Goal: Task Accomplishment & Management: Complete application form

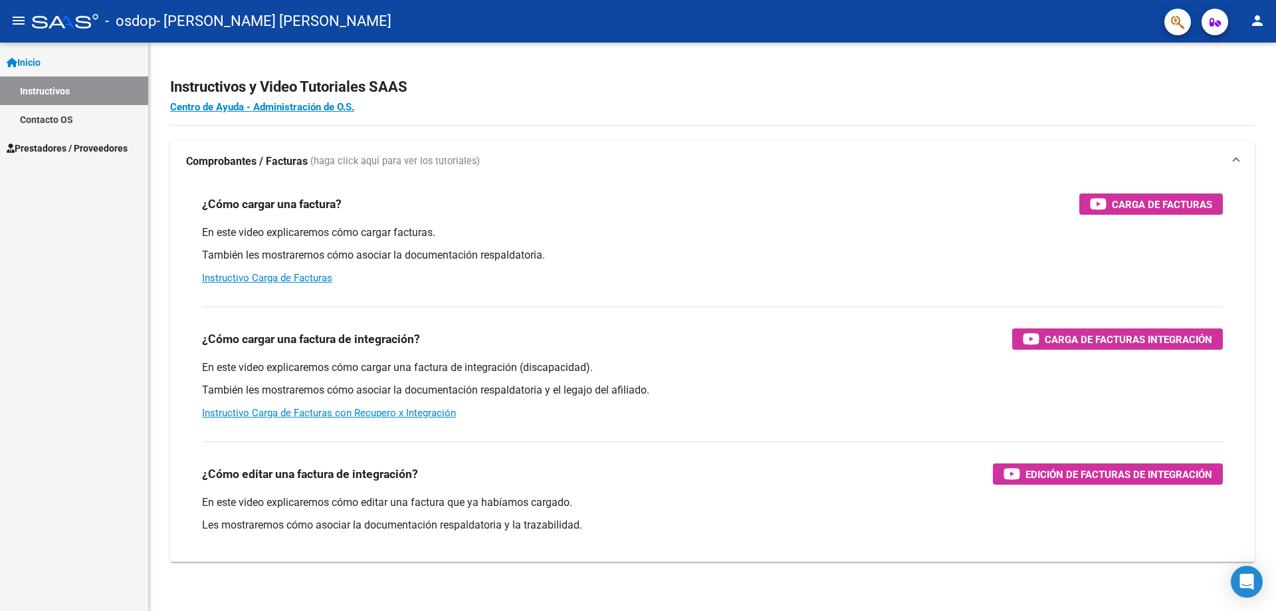
click at [27, 62] on span "Inicio" at bounding box center [24, 62] width 34 height 15
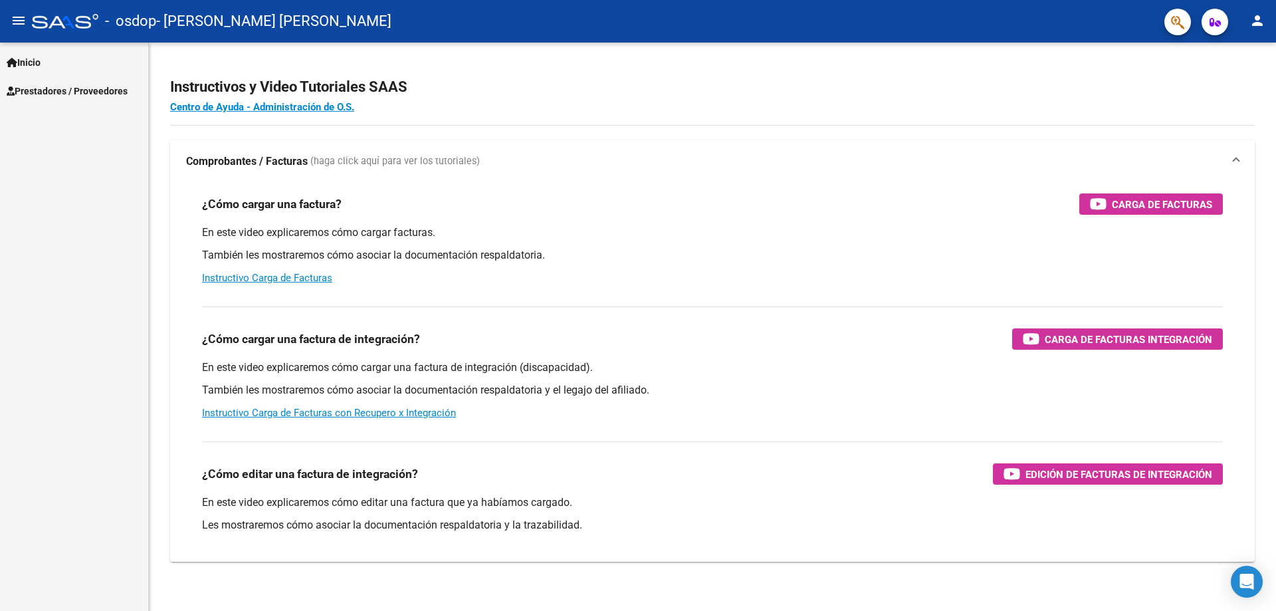
click at [36, 93] on span "Prestadores / Proveedores" at bounding box center [67, 91] width 121 height 15
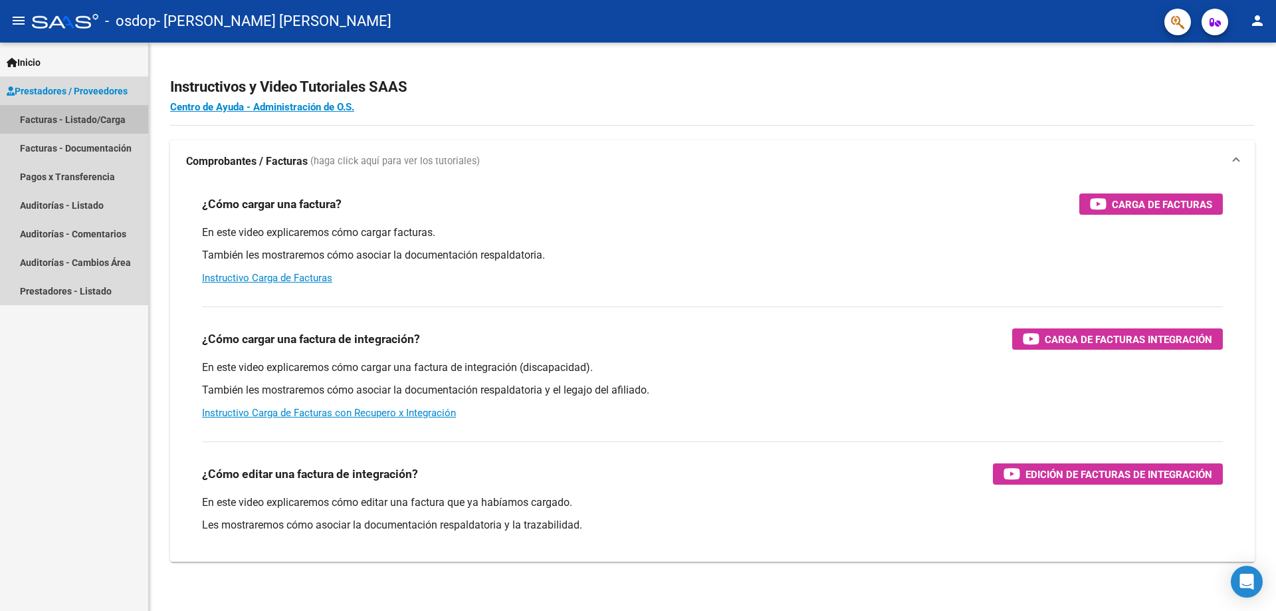
click at [78, 120] on link "Facturas - Listado/Carga" at bounding box center [74, 119] width 148 height 29
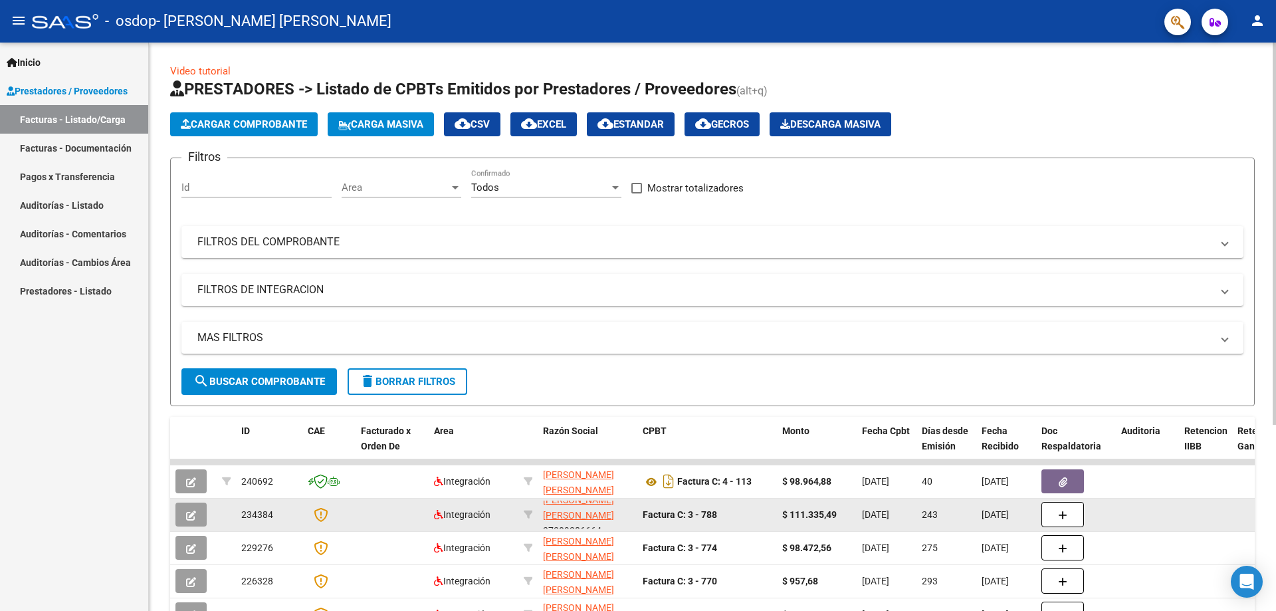
scroll to position [17, 0]
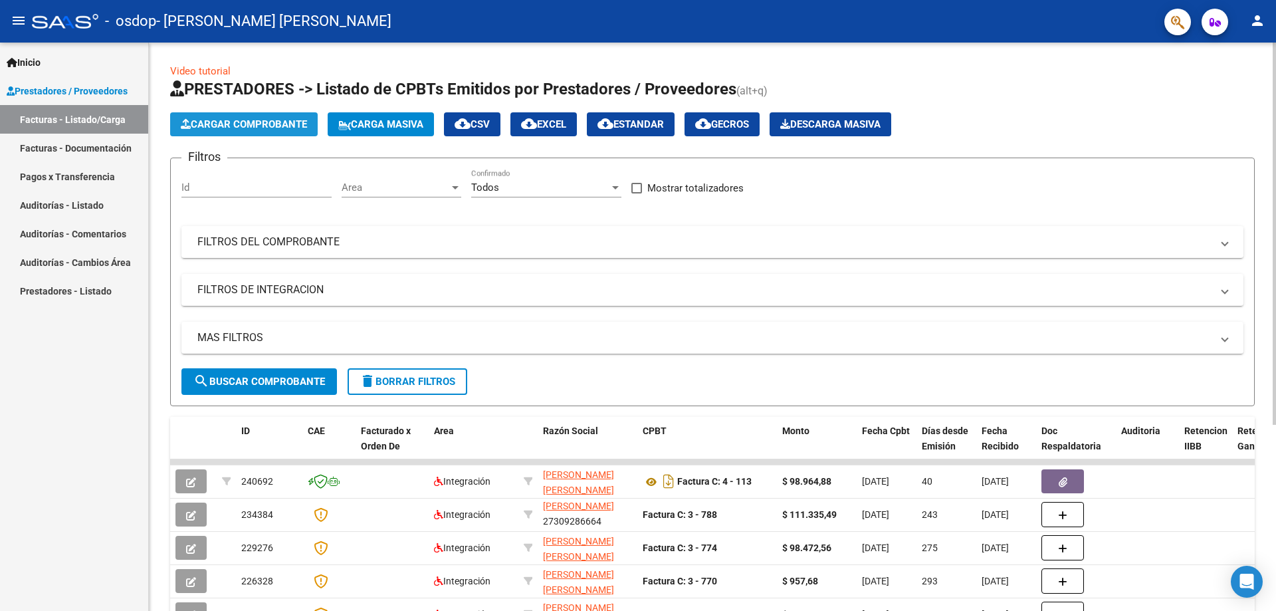
click at [237, 120] on span "Cargar Comprobante" at bounding box center [244, 124] width 126 height 12
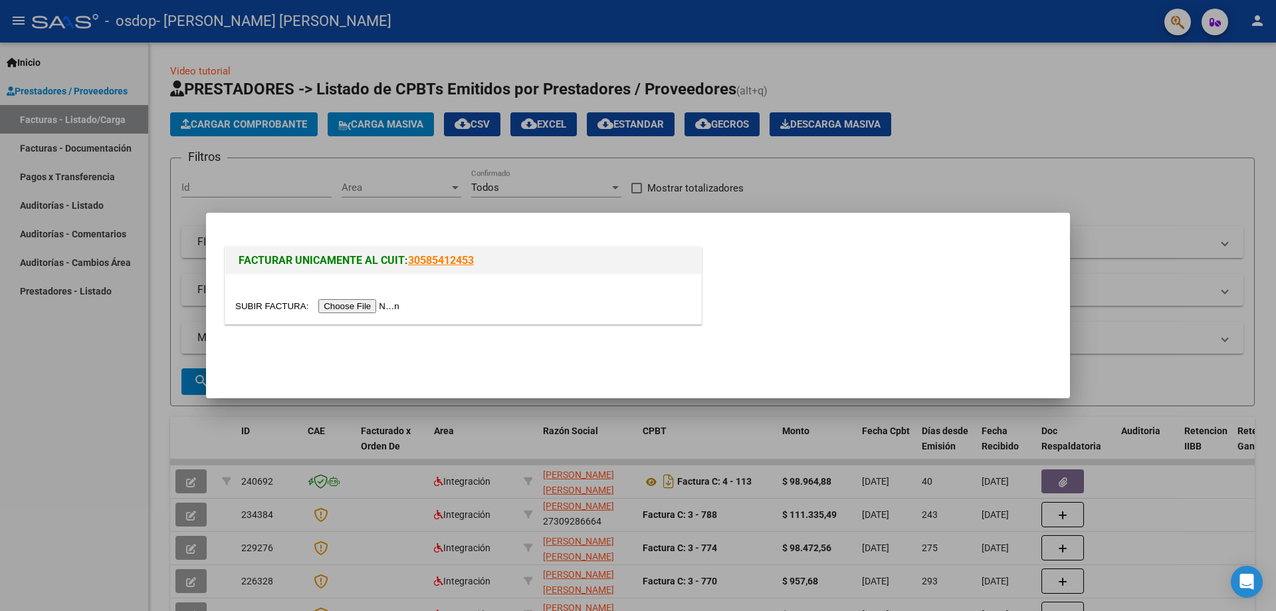
click at [353, 307] on input "file" at bounding box center [319, 306] width 168 height 14
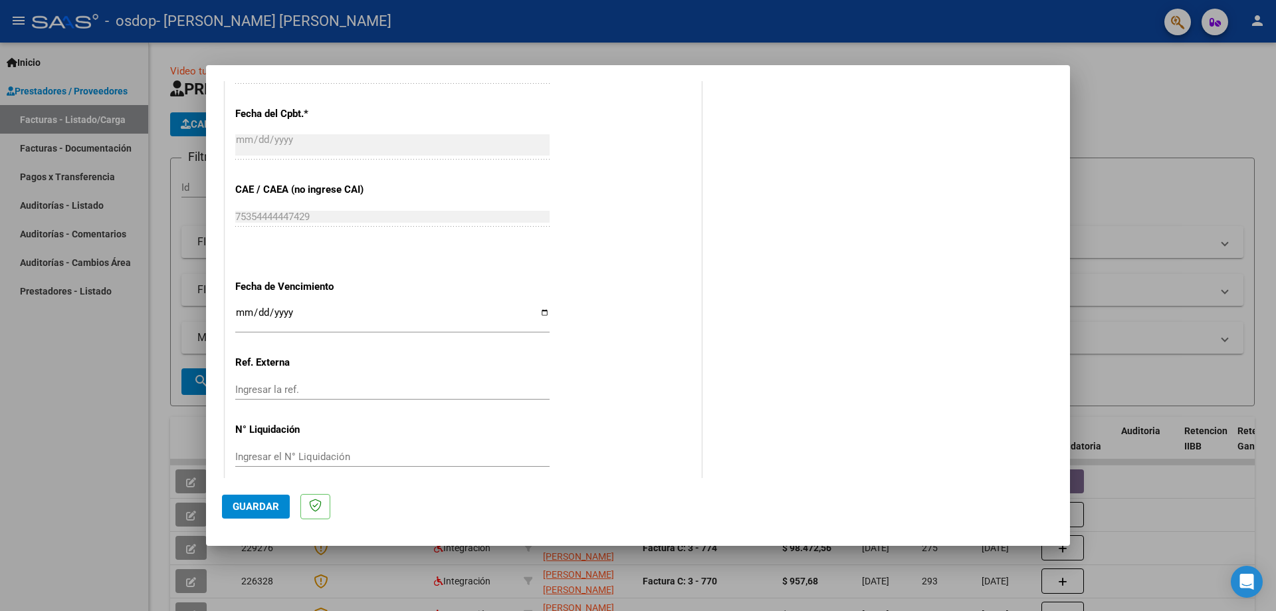
scroll to position [807, 0]
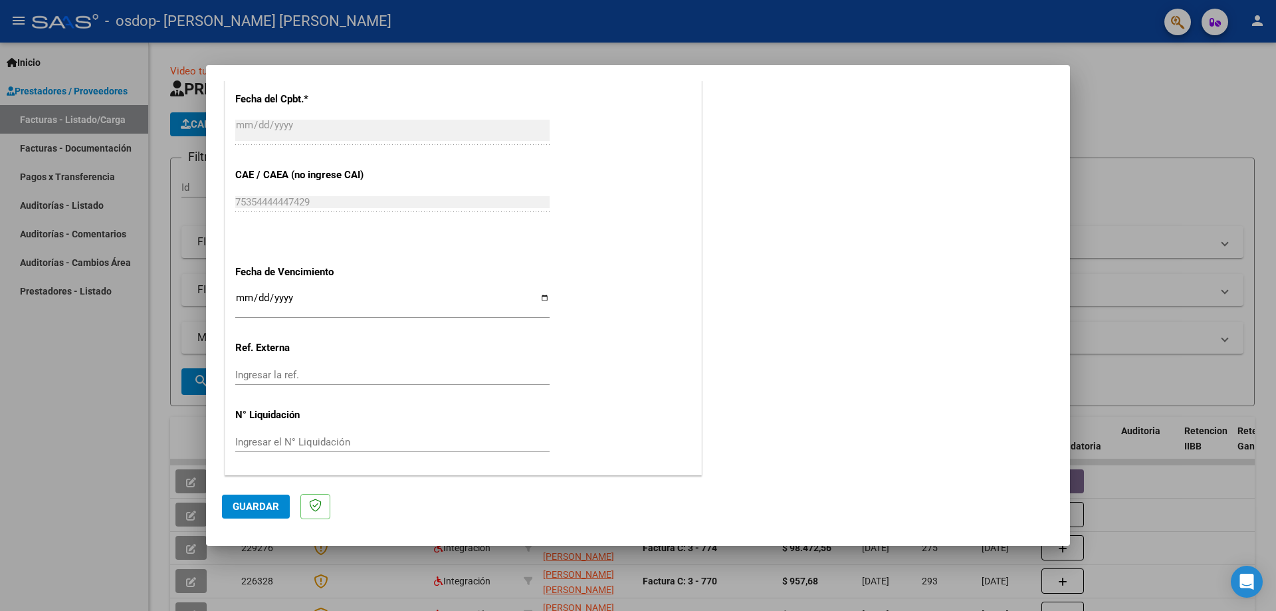
click at [239, 298] on input "Ingresar la fecha" at bounding box center [392, 302] width 314 height 21
type input "[DATE]"
click at [241, 506] on span "Guardar" at bounding box center [256, 506] width 47 height 12
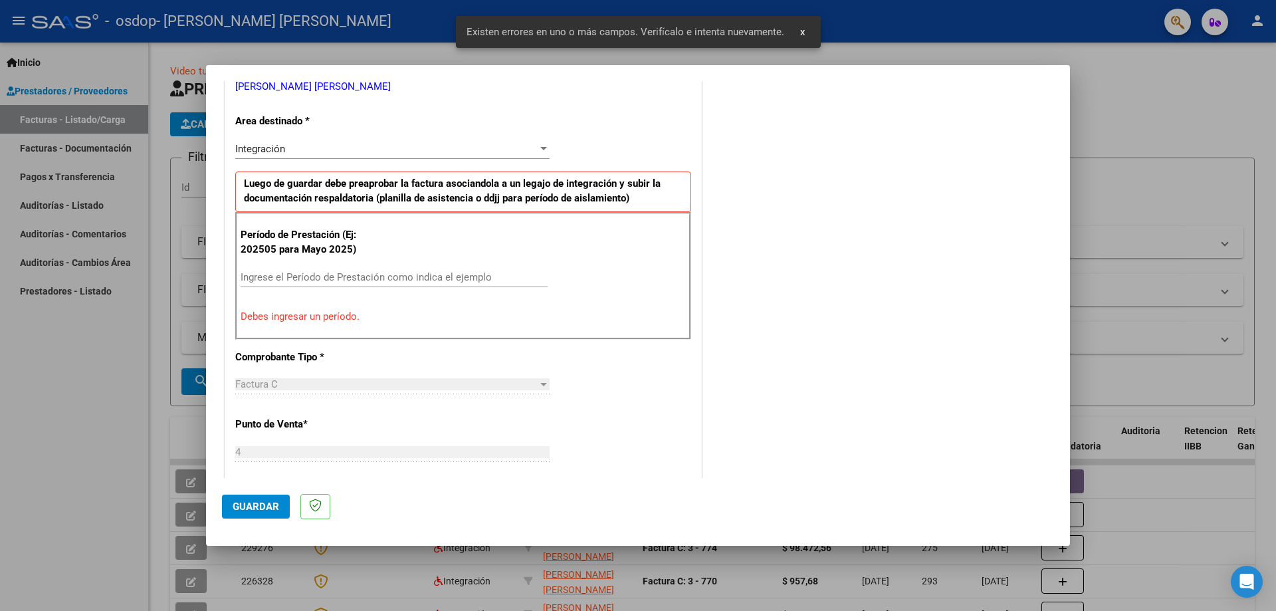
scroll to position [264, 0]
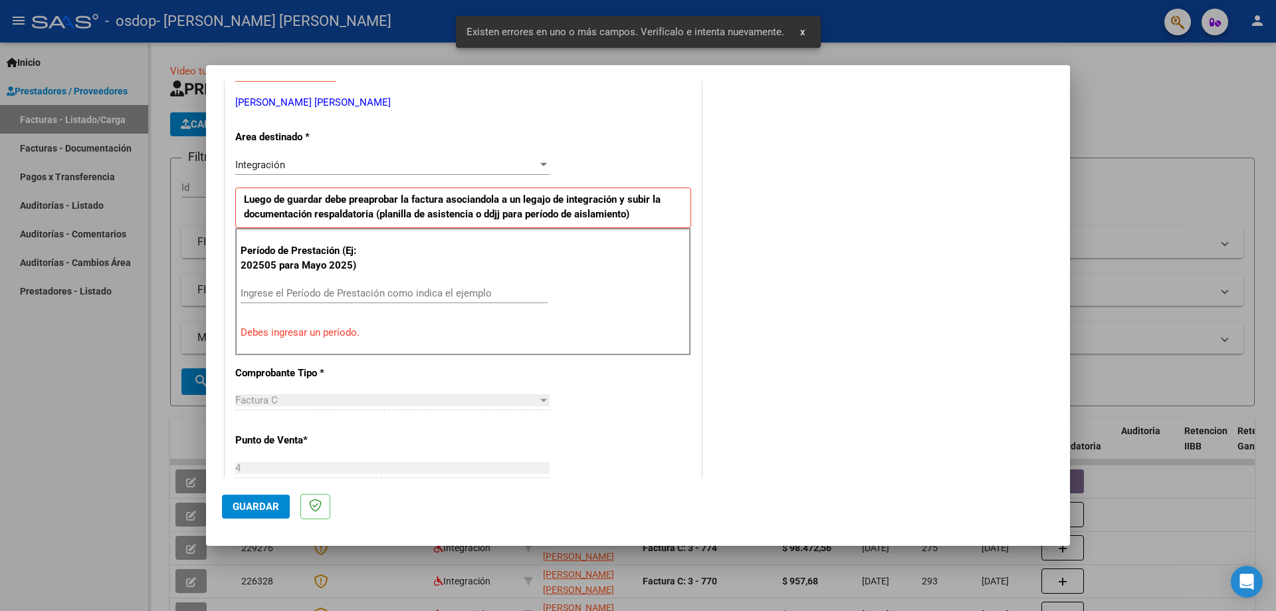
click at [279, 288] on input "Ingrese el Período de Prestación como indica el ejemplo" at bounding box center [394, 293] width 307 height 12
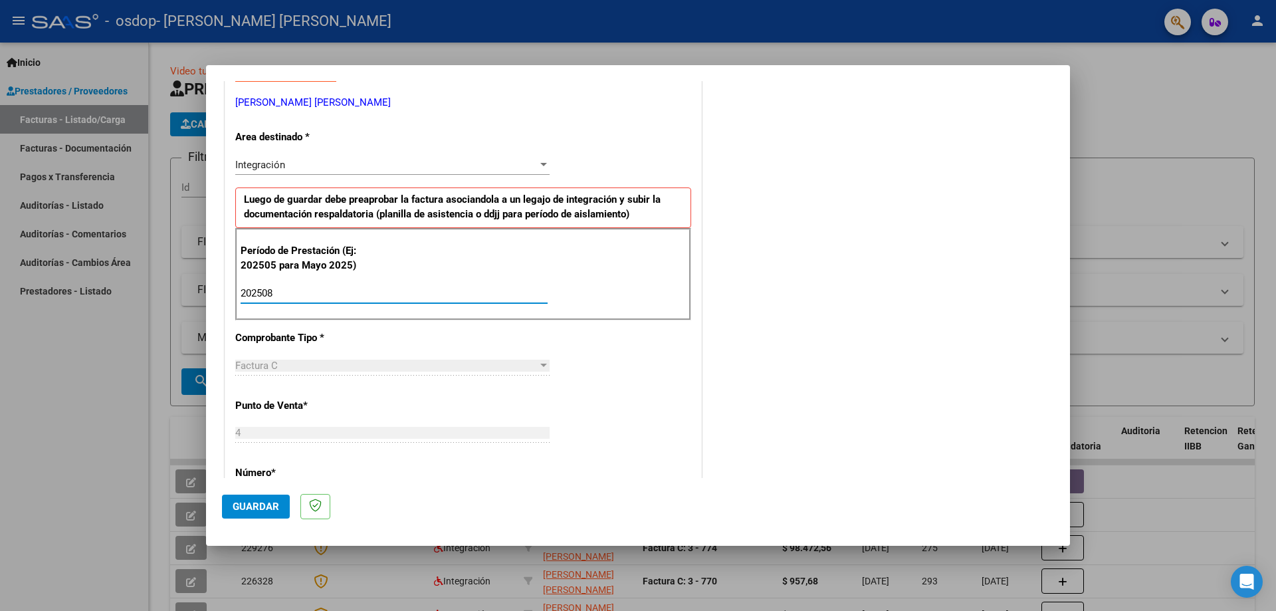
type input "202508"
click at [261, 512] on span "Guardar" at bounding box center [256, 506] width 47 height 12
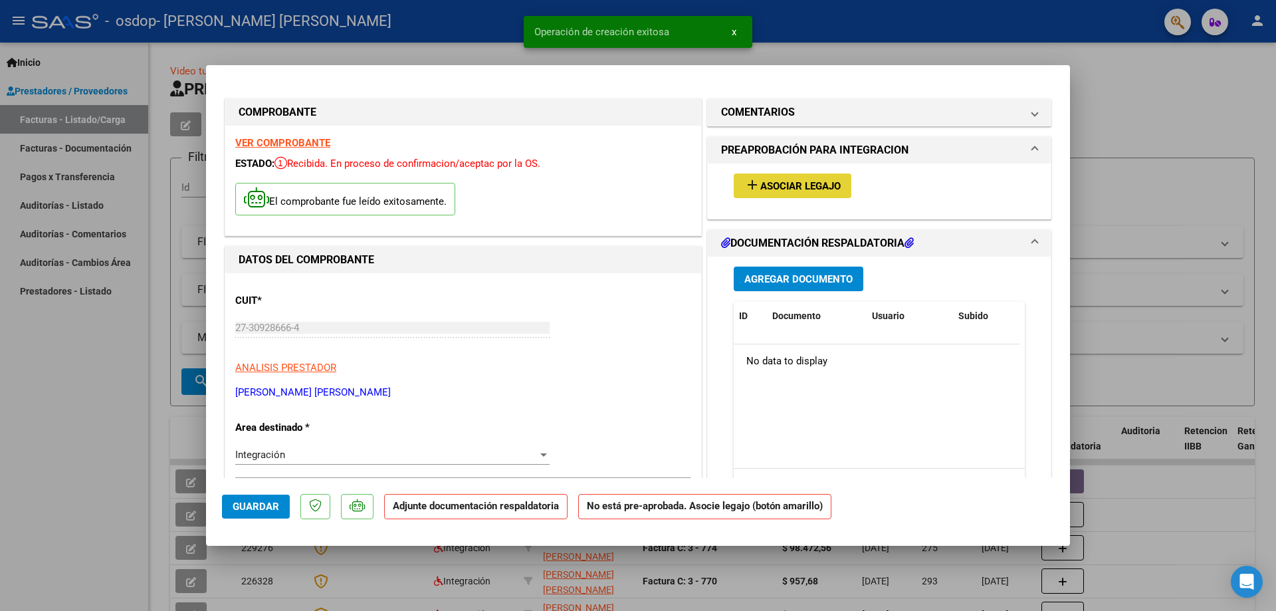
click at [781, 187] on span "Asociar Legajo" at bounding box center [800, 186] width 80 height 12
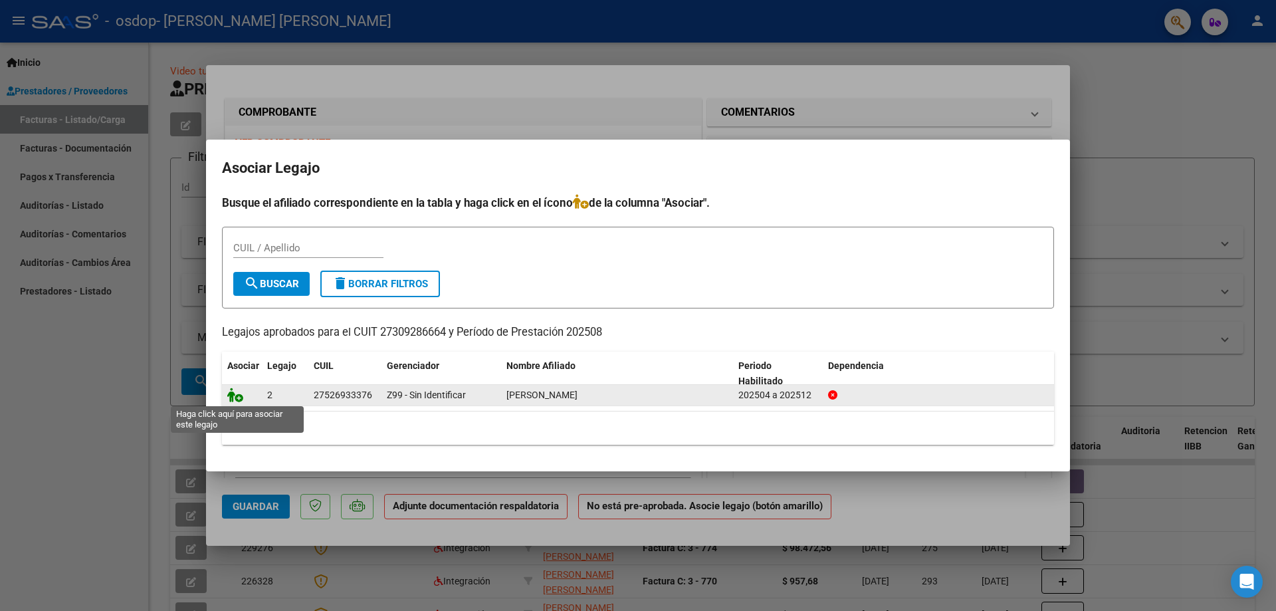
click at [235, 398] on icon at bounding box center [235, 394] width 16 height 15
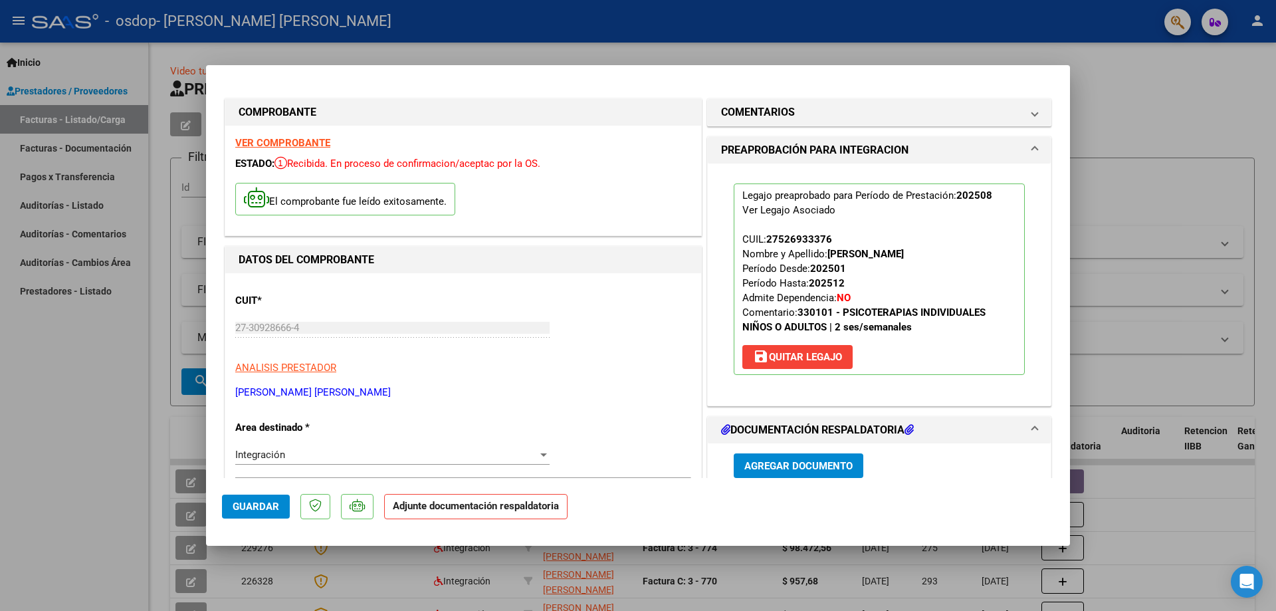
click at [758, 463] on span "Agregar Documento" at bounding box center [798, 466] width 108 height 12
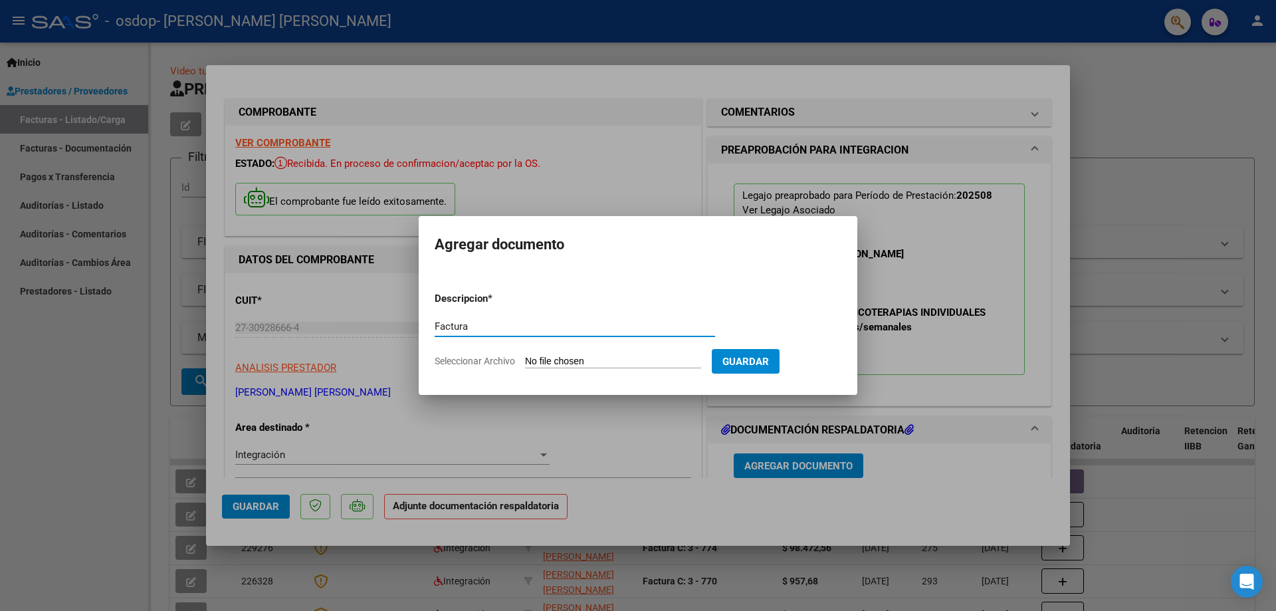
type input "Factura"
click at [503, 359] on span "Seleccionar Archivo" at bounding box center [475, 360] width 80 height 11
click at [525, 359] on input "Seleccionar Archivo" at bounding box center [613, 361] width 176 height 13
type input "C:\fakepath\Fact [PERSON_NAME].pdf"
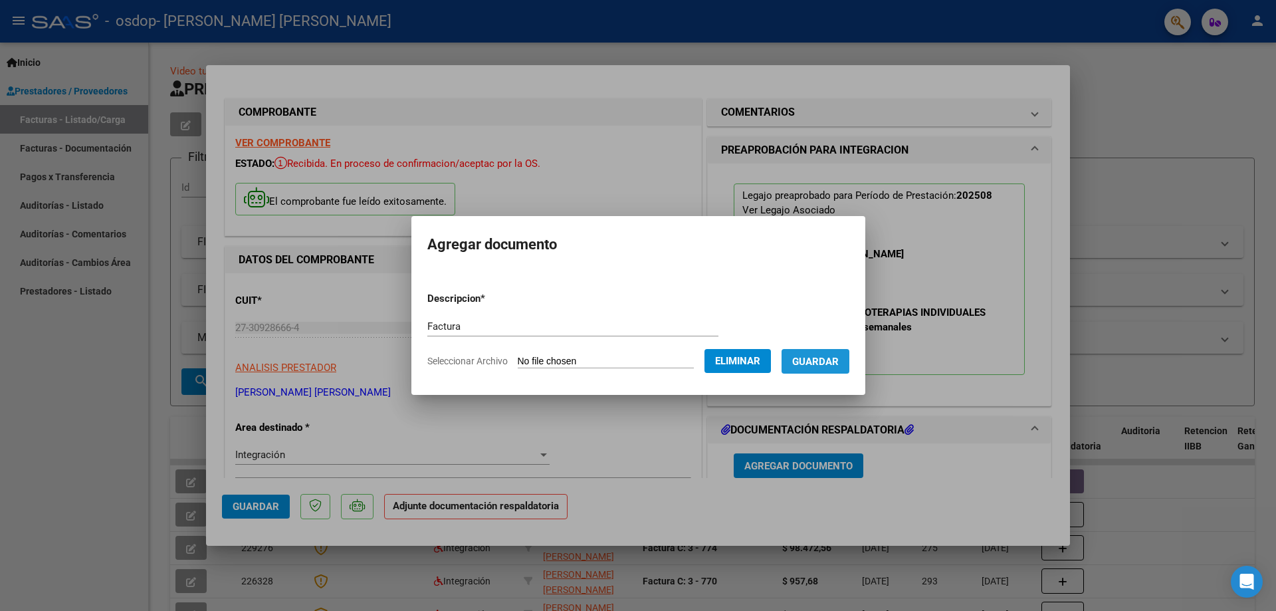
click at [836, 361] on span "Guardar" at bounding box center [815, 361] width 47 height 12
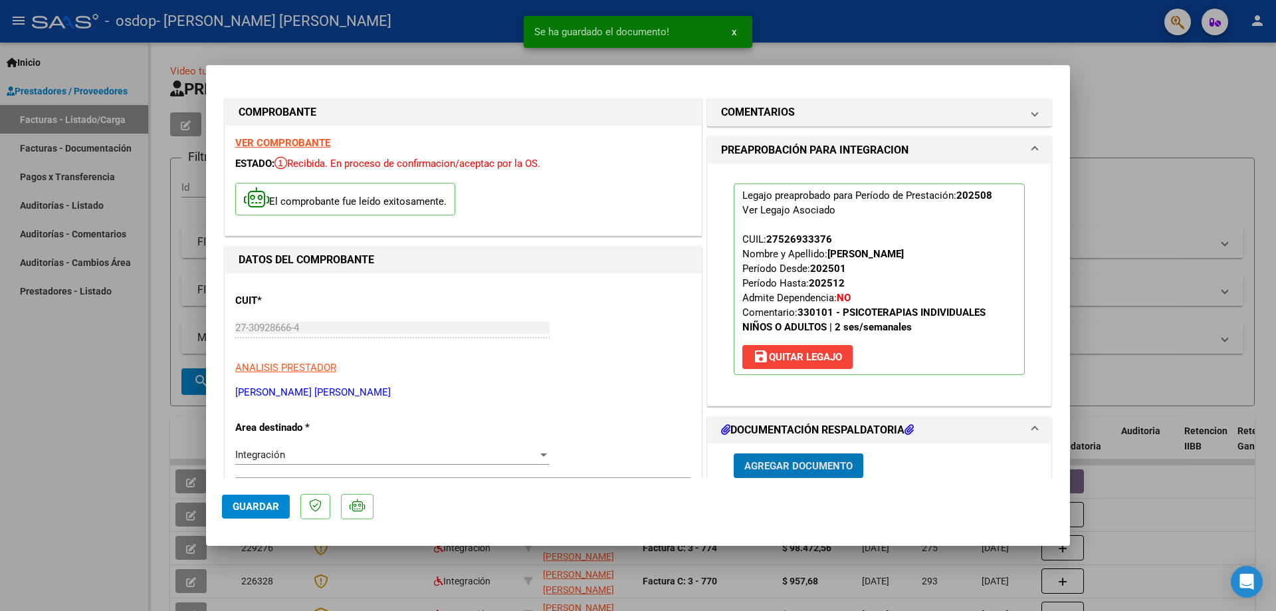
click at [757, 465] on span "Agregar Documento" at bounding box center [798, 466] width 108 height 12
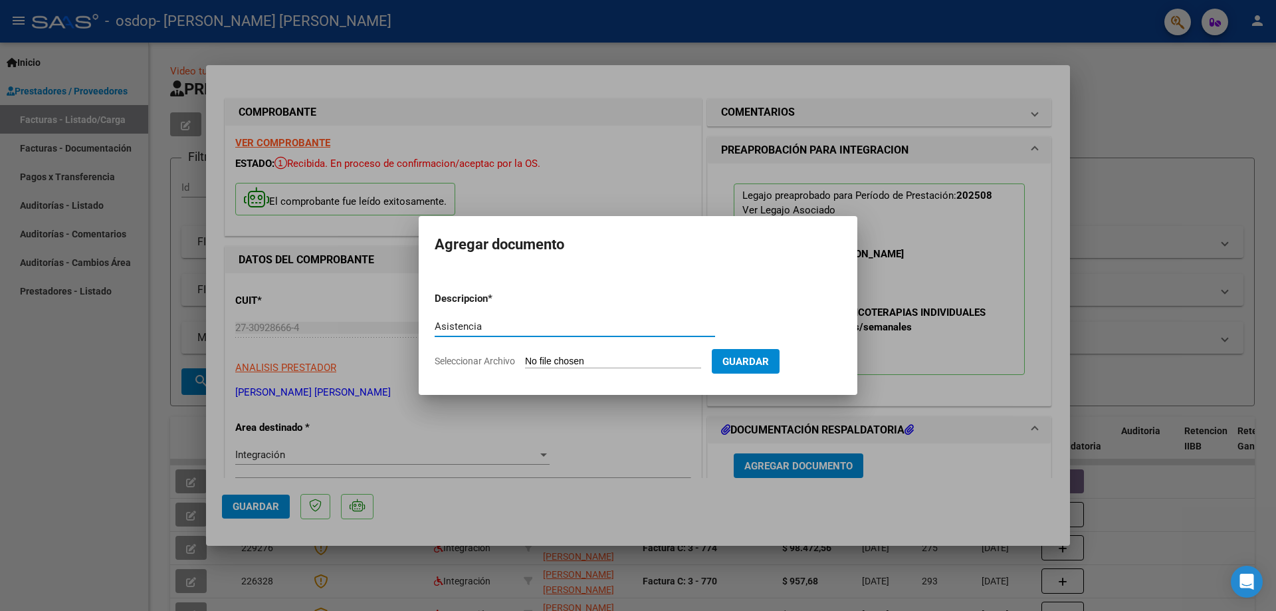
type input "Asistencia"
click at [466, 355] on span "Seleccionar Archivo" at bounding box center [475, 360] width 80 height 11
click at [525, 355] on input "Seleccionar Archivo" at bounding box center [613, 361] width 176 height 13
type input "C:\fakepath\Fact [PERSON_NAME] Ps asistencia.pdf"
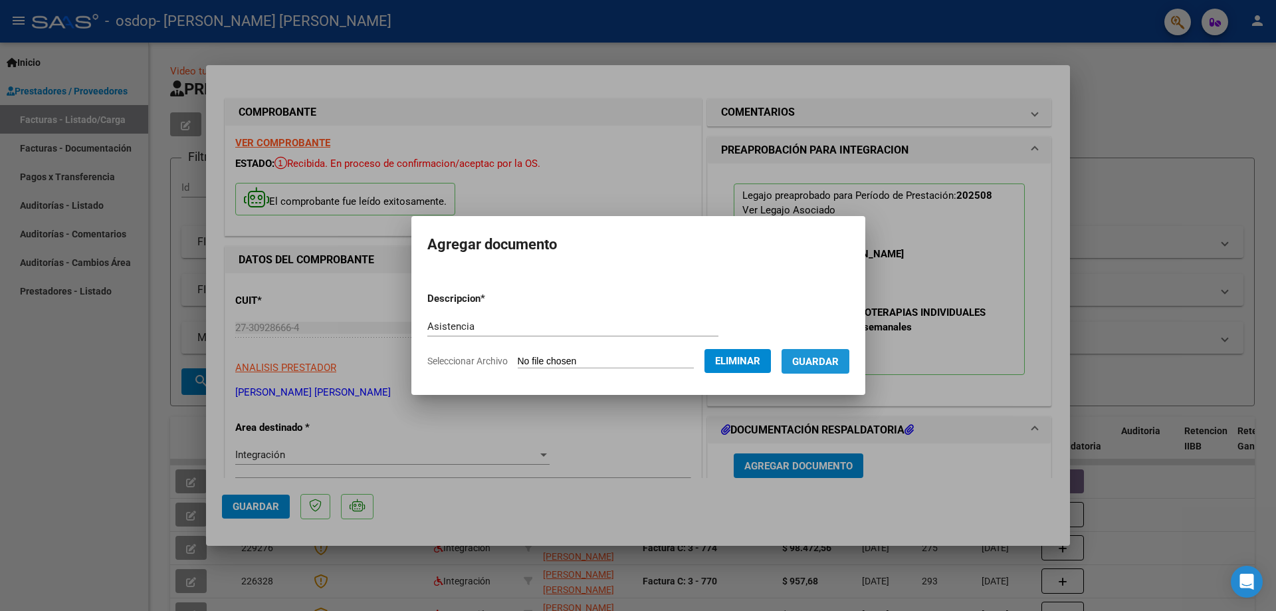
click at [812, 363] on span "Guardar" at bounding box center [815, 361] width 47 height 12
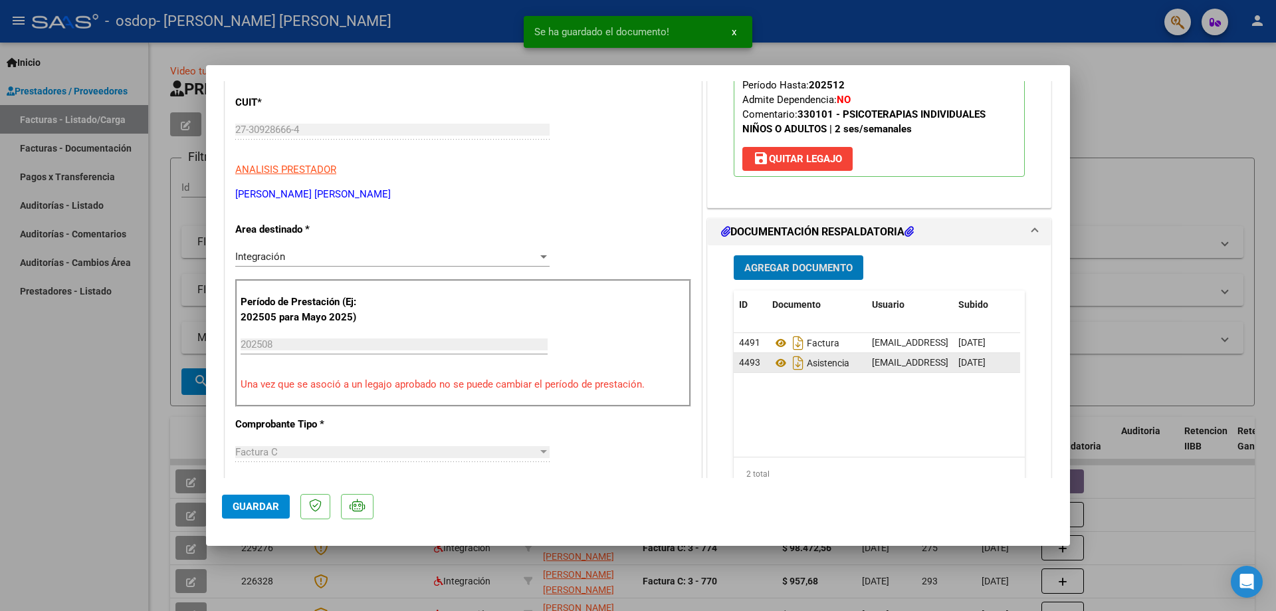
scroll to position [199, 0]
click at [754, 263] on span "Agregar Documento" at bounding box center [798, 267] width 108 height 12
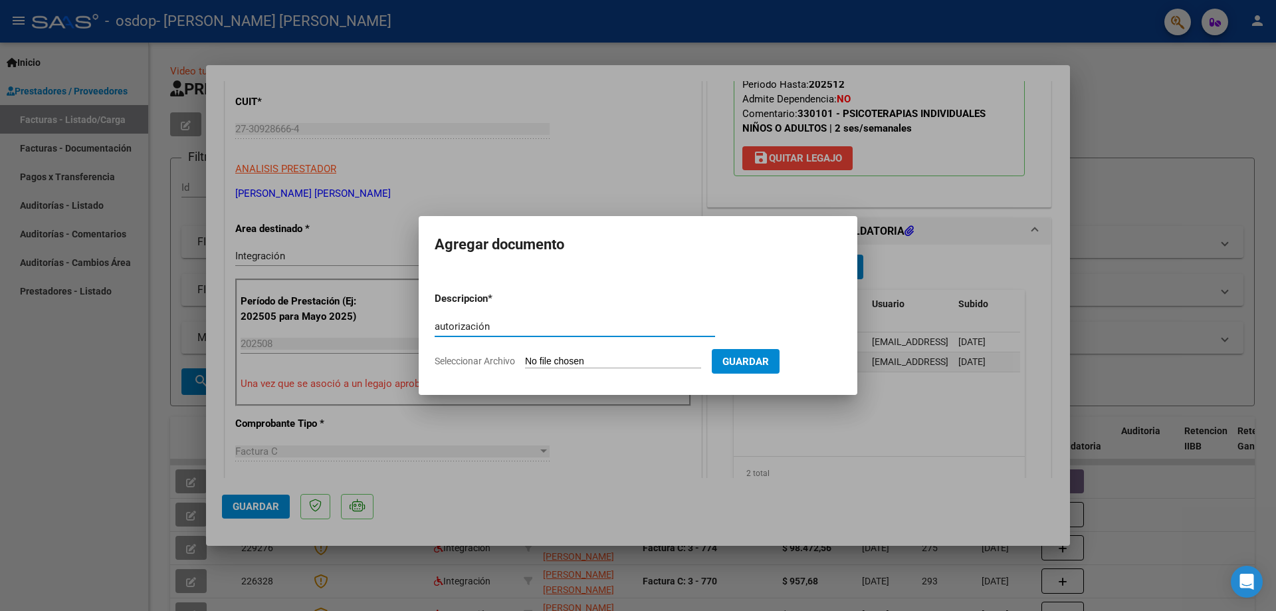
type input "autorización"
click at [482, 360] on span "Seleccionar Archivo" at bounding box center [475, 360] width 80 height 11
click at [525, 360] on input "Seleccionar Archivo" at bounding box center [613, 361] width 176 height 13
type input "C:\fakepath\SAIE y Ps.docx"
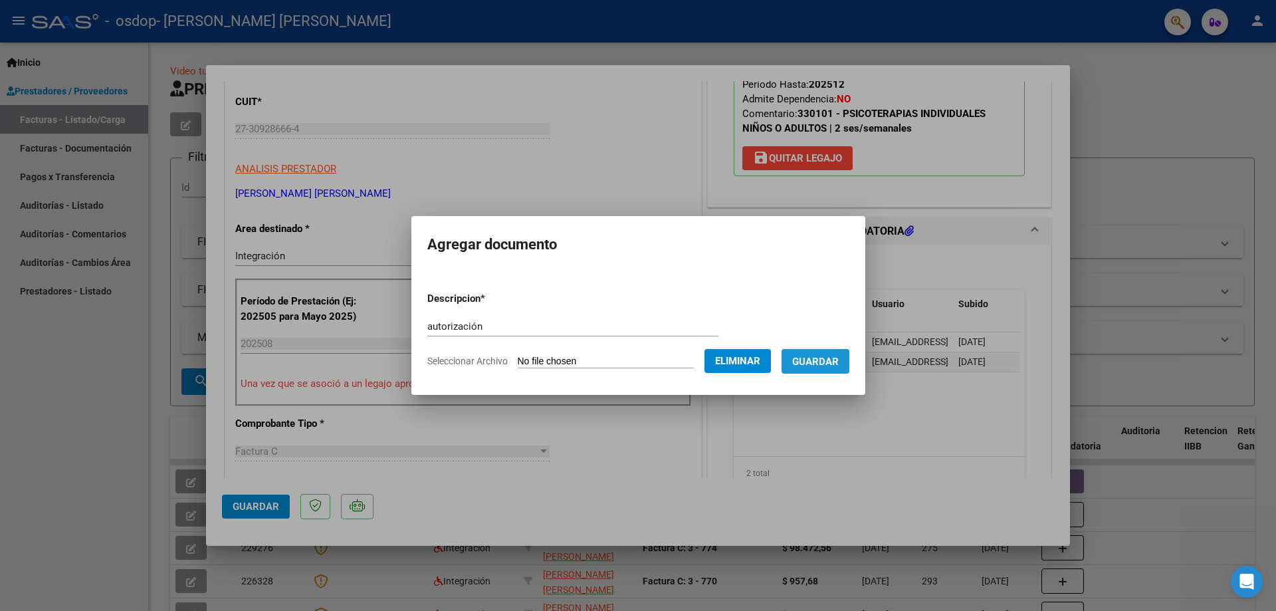
click at [815, 367] on span "Guardar" at bounding box center [815, 361] width 47 height 12
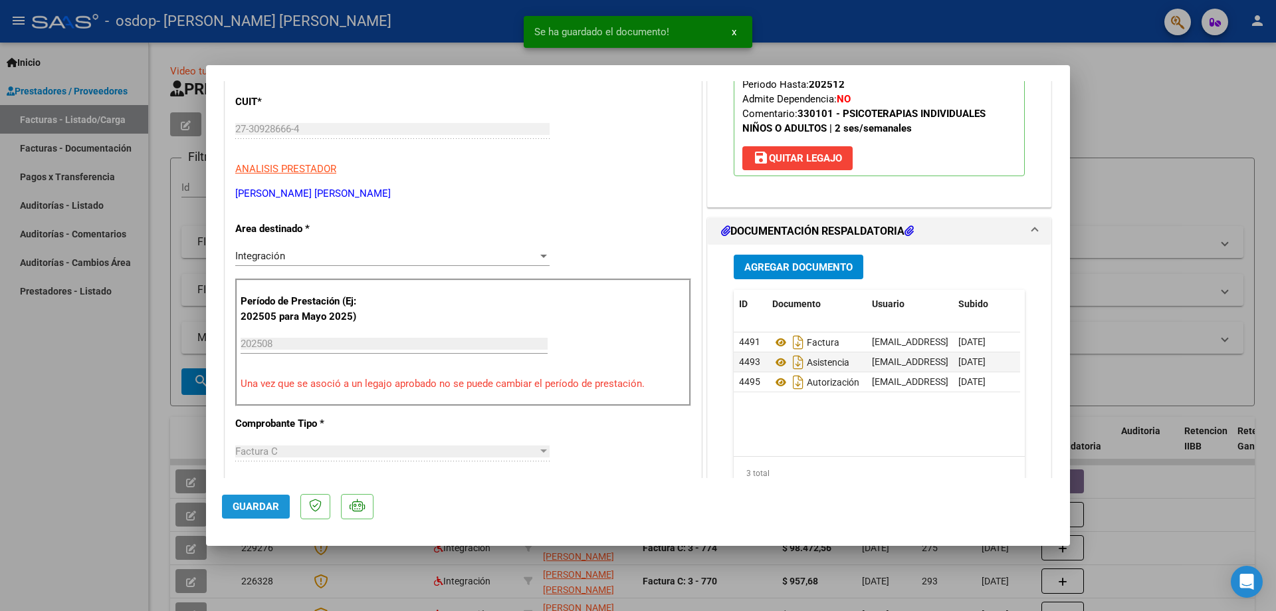
click at [264, 507] on span "Guardar" at bounding box center [256, 506] width 47 height 12
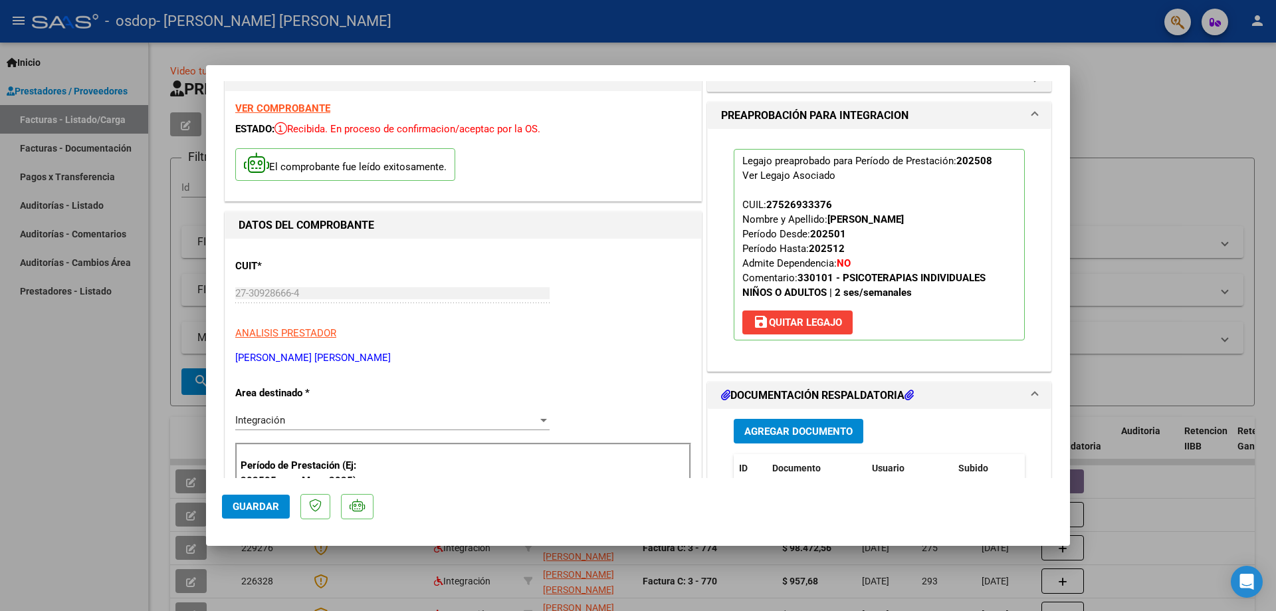
scroll to position [0, 0]
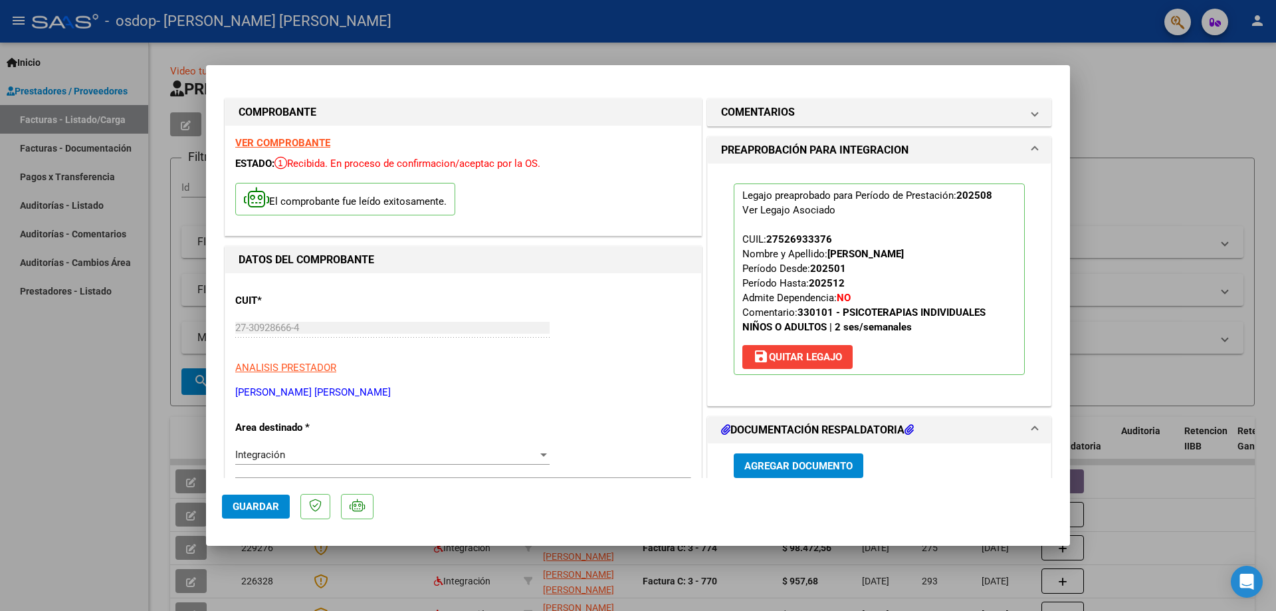
click at [922, 47] on div at bounding box center [638, 305] width 1276 height 611
type input "$ 0,00"
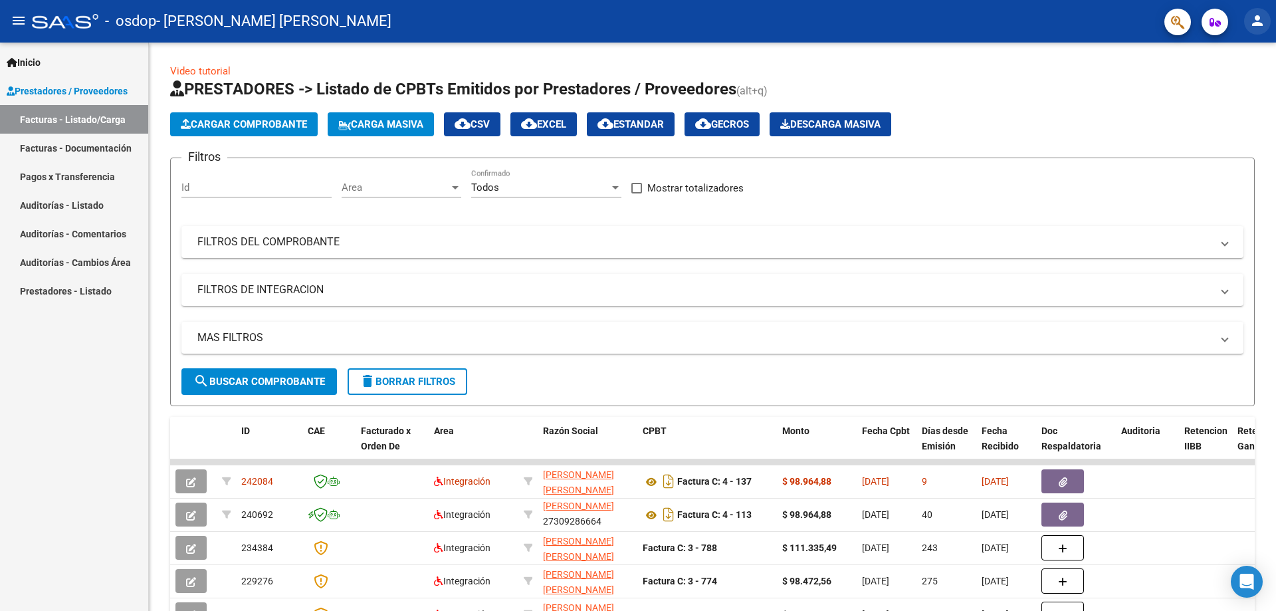
click at [1258, 21] on mat-icon "person" at bounding box center [1257, 21] width 16 height 16
click at [1226, 84] on button "exit_to_app Salir" at bounding box center [1229, 88] width 81 height 32
